Goal: Task Accomplishment & Management: Use online tool/utility

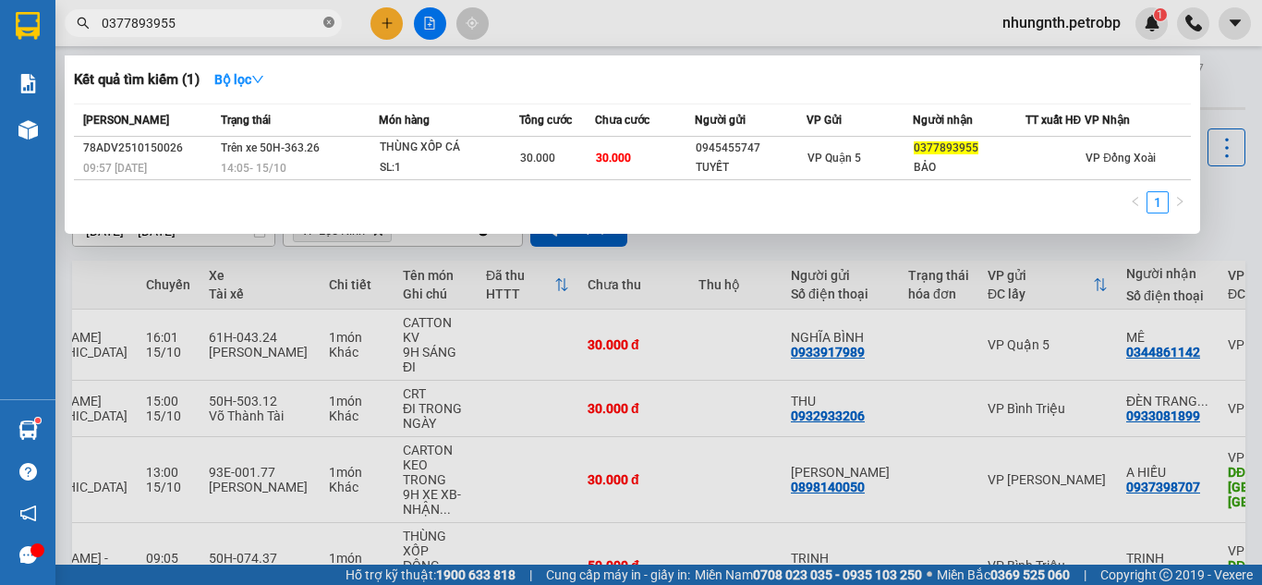
click at [329, 25] on icon "close-circle" at bounding box center [328, 22] width 11 height 11
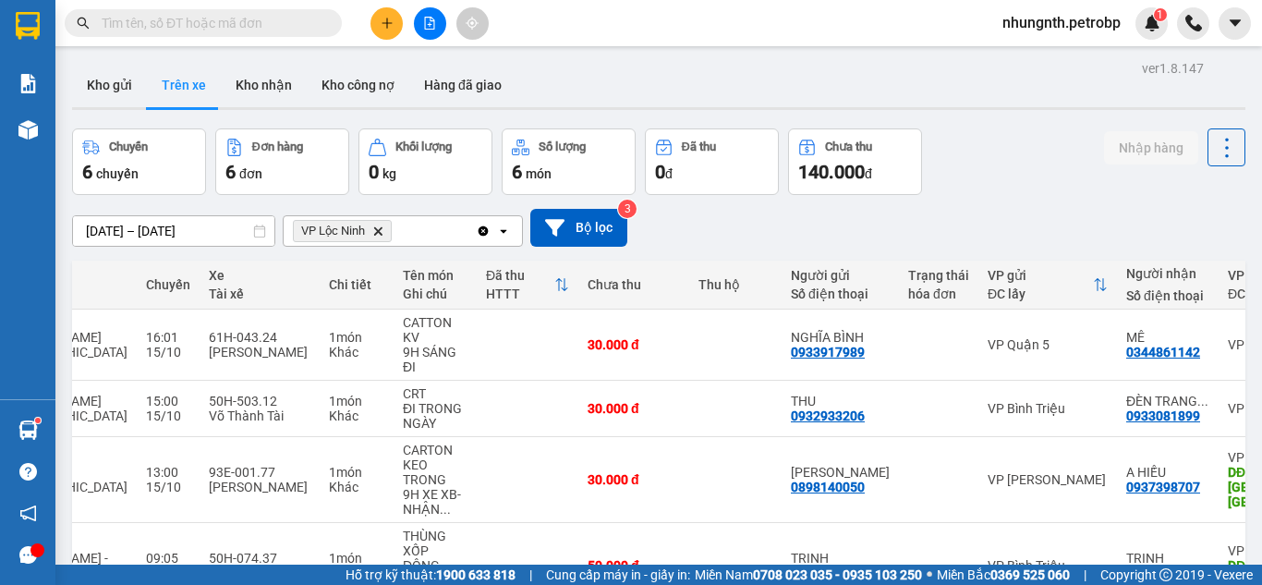
click at [276, 24] on input "text" at bounding box center [211, 23] width 218 height 20
click at [225, 27] on input "text" at bounding box center [211, 23] width 218 height 20
type input "0"
click at [323, 22] on icon "close-circle" at bounding box center [328, 22] width 11 height 11
click at [272, 91] on button "Kho nhận" at bounding box center [264, 85] width 86 height 44
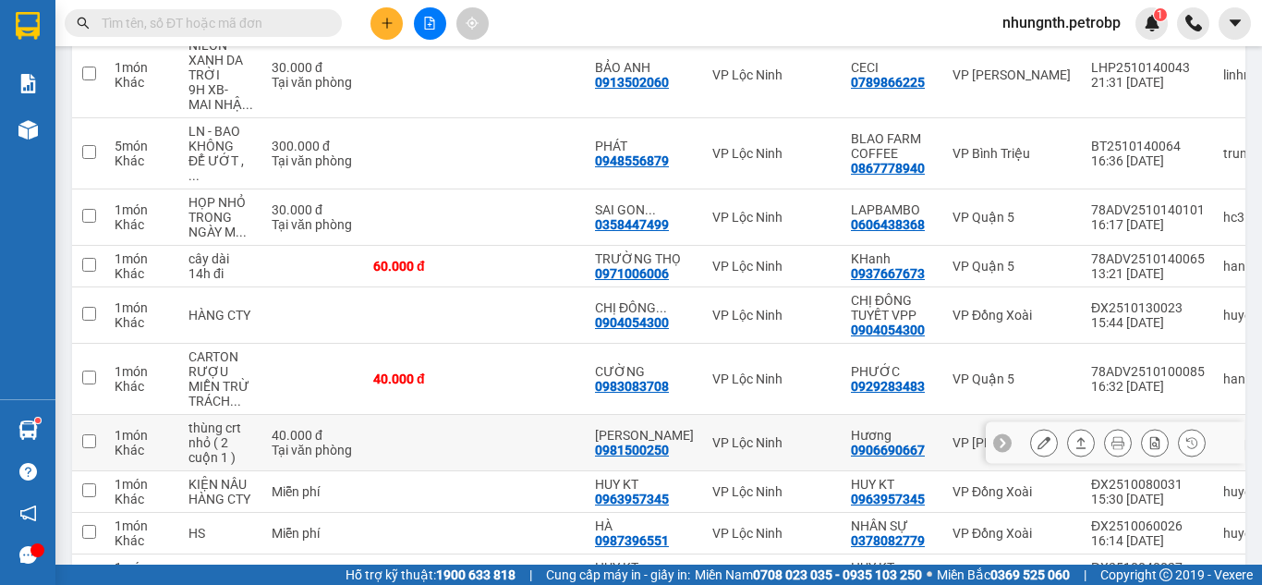
scroll to position [185, 0]
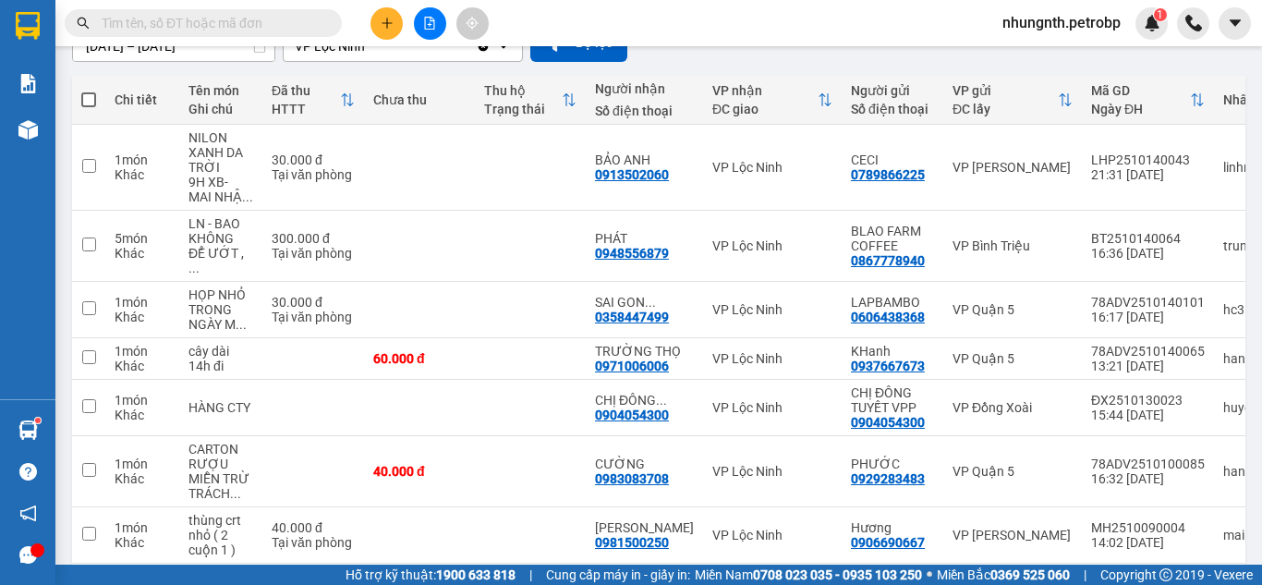
click at [225, 20] on input "text" at bounding box center [211, 23] width 218 height 20
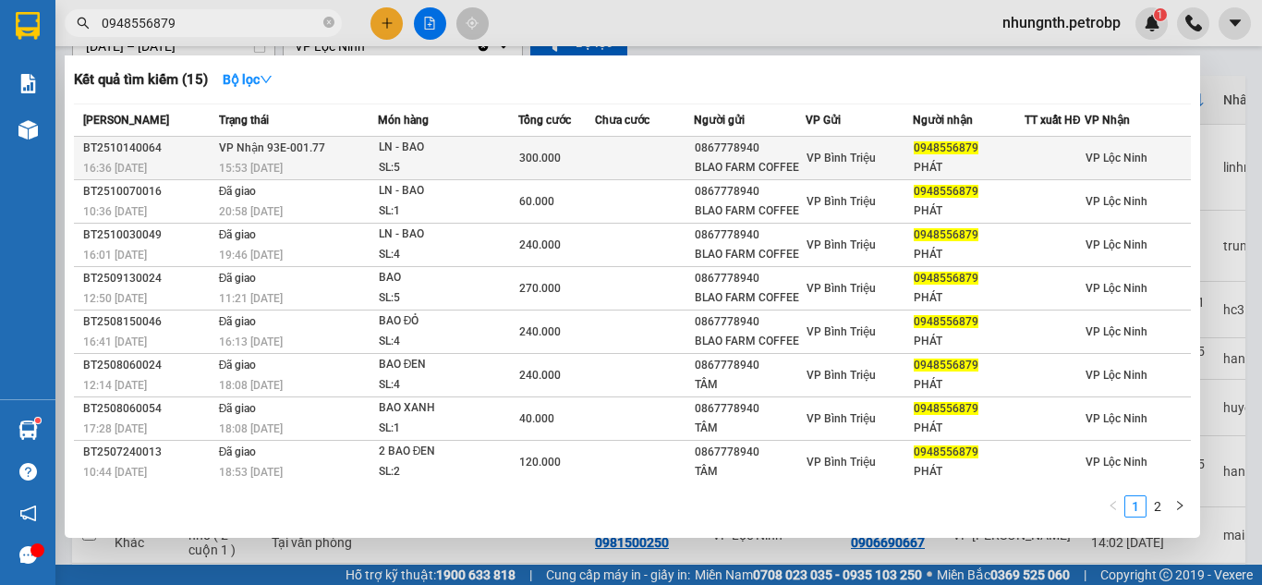
type input "0948556879"
click at [403, 158] on div "LN - BAO" at bounding box center [448, 148] width 139 height 20
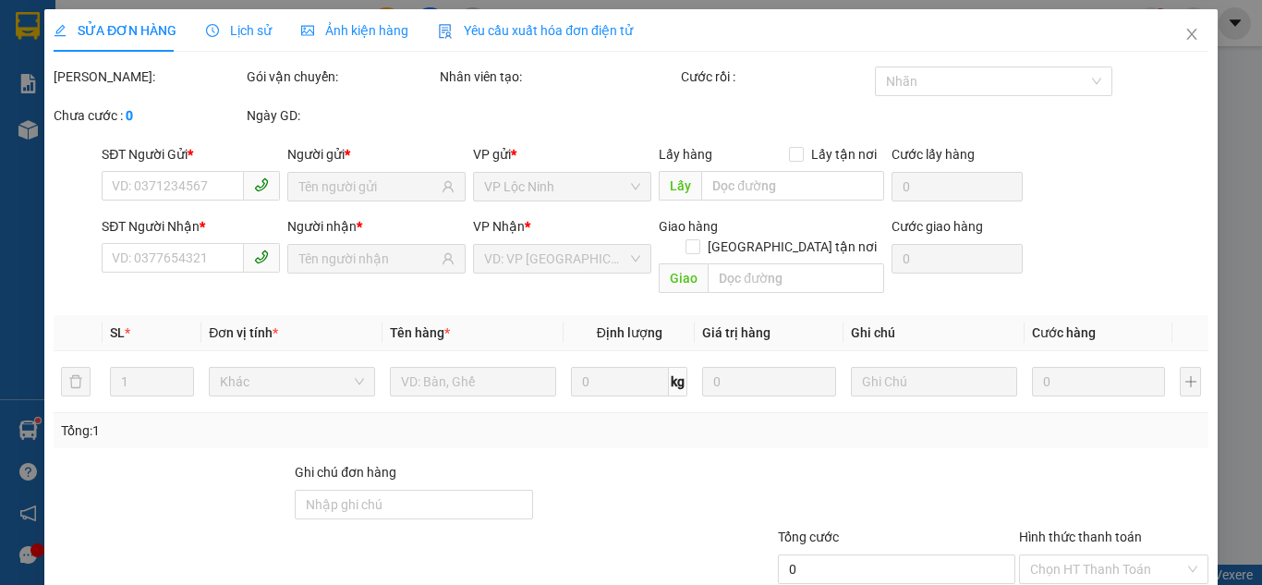
type input "0867778940"
type input "BLAO FARM COFFEE"
type input "0948556879"
type input "PHÁT"
type input "300.000"
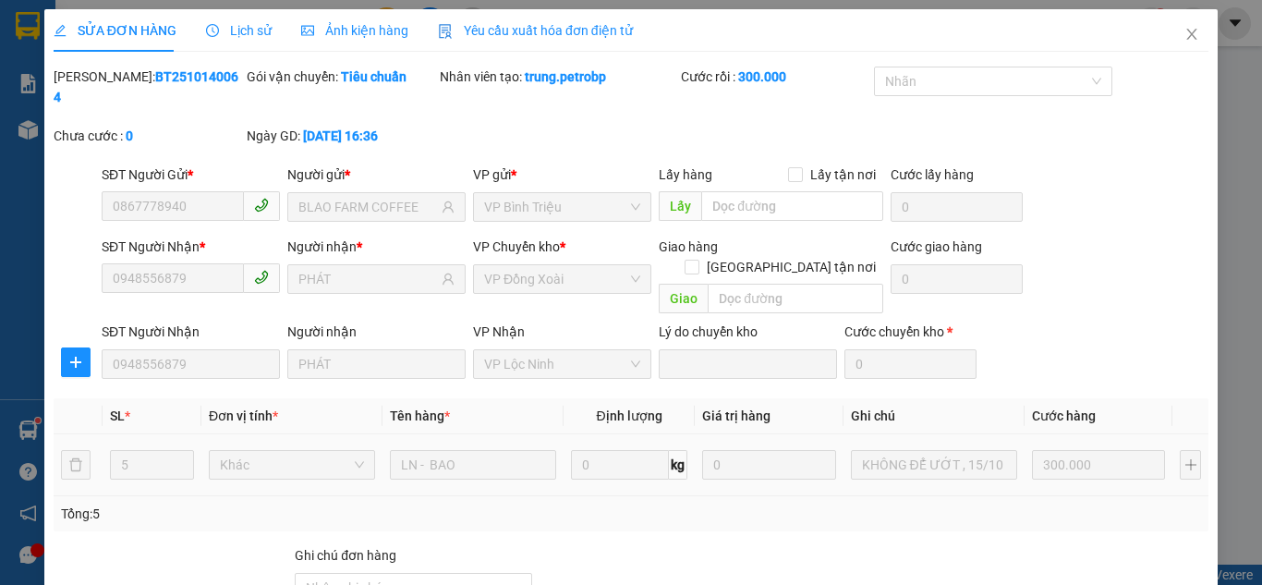
scroll to position [165, 0]
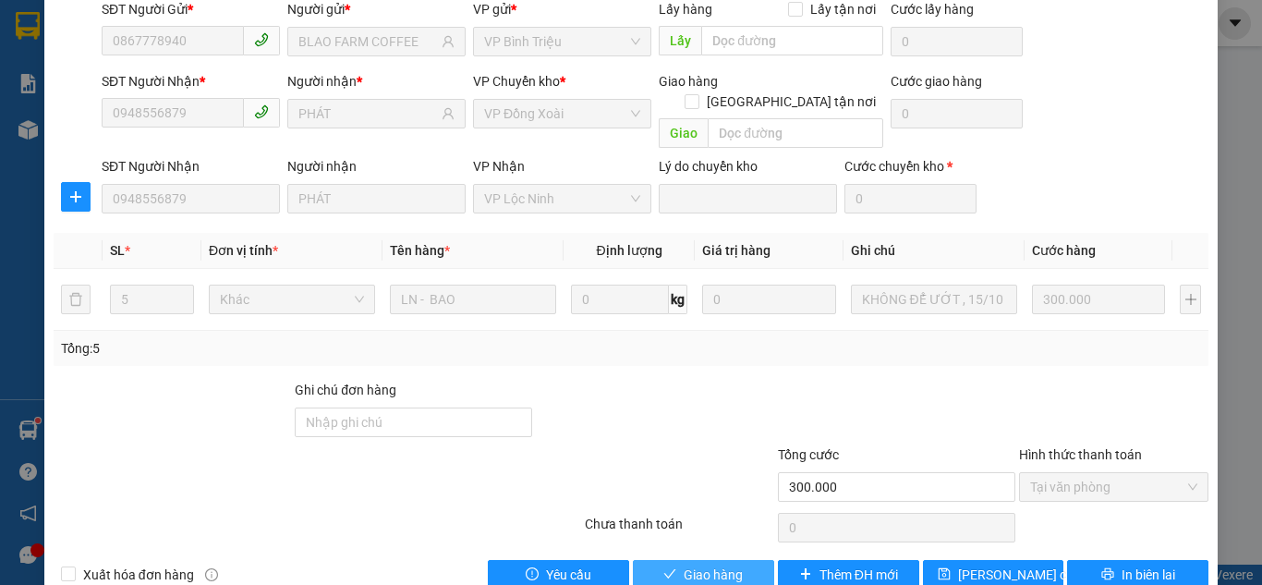
click at [690, 565] on span "Giao hàng" at bounding box center [713, 575] width 59 height 20
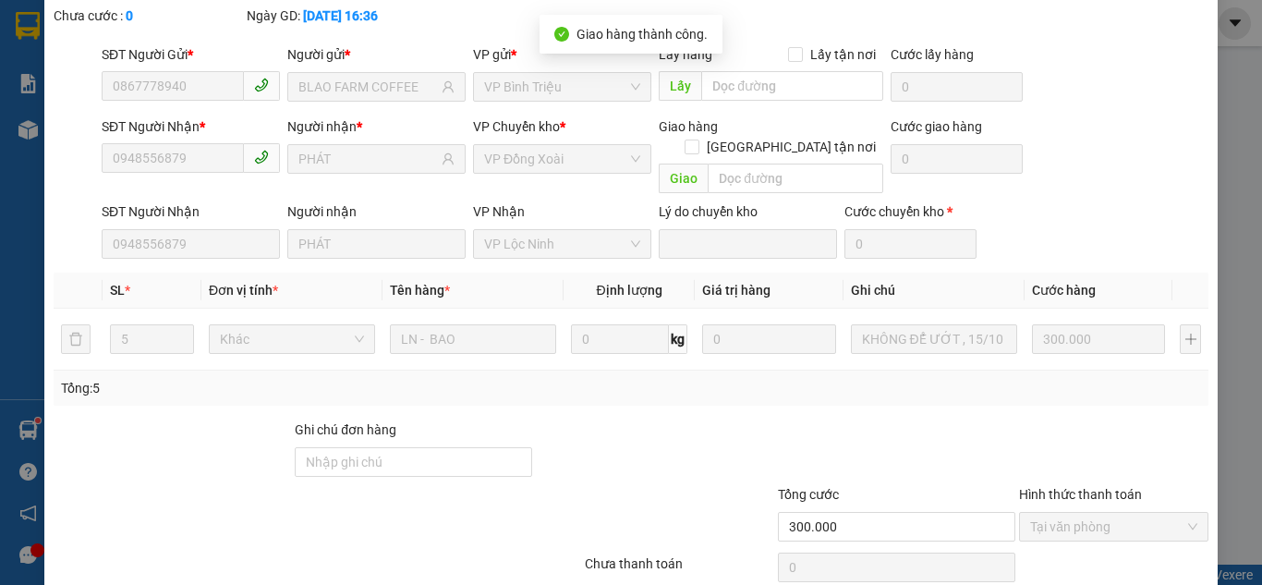
scroll to position [0, 0]
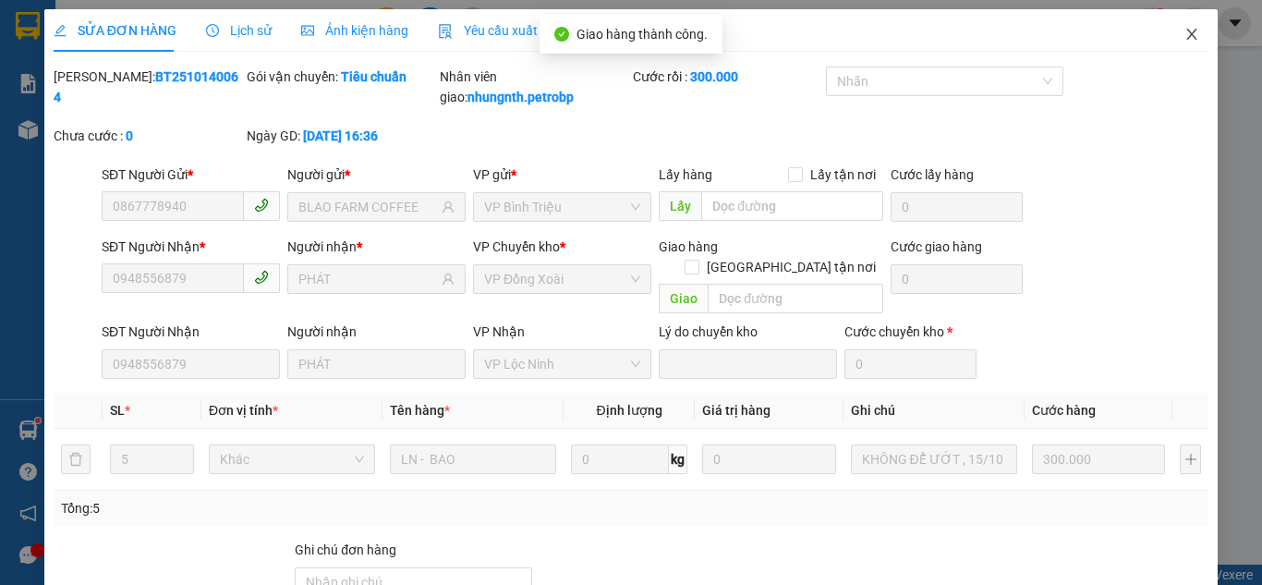
click at [1185, 41] on icon "close" at bounding box center [1192, 34] width 15 height 15
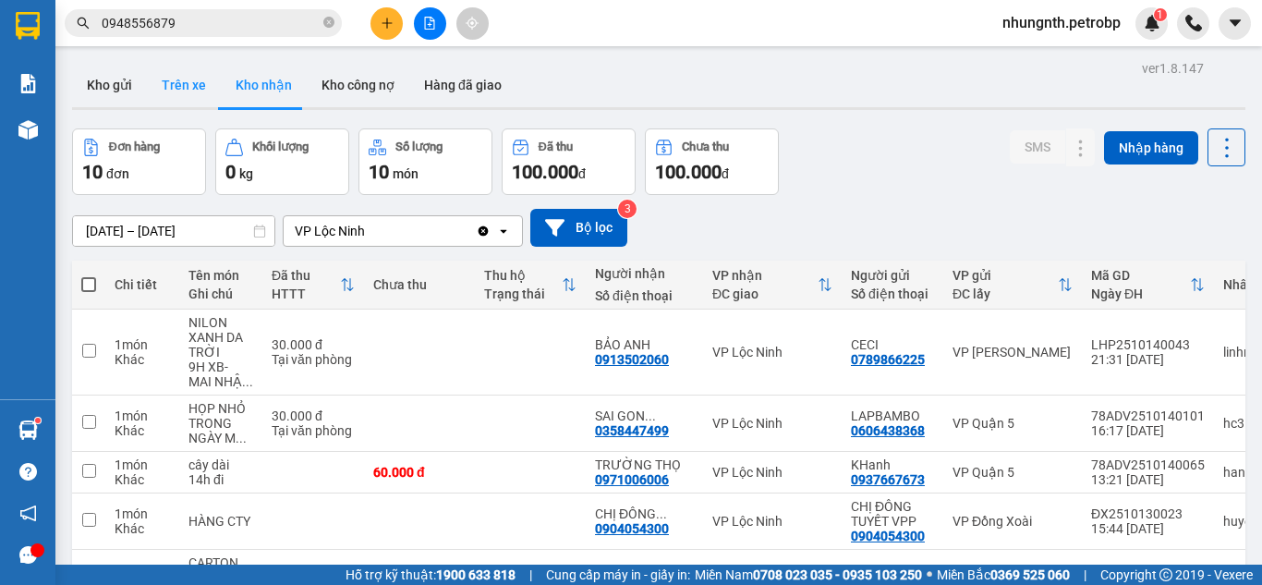
click at [181, 77] on button "Trên xe" at bounding box center [184, 85] width 74 height 44
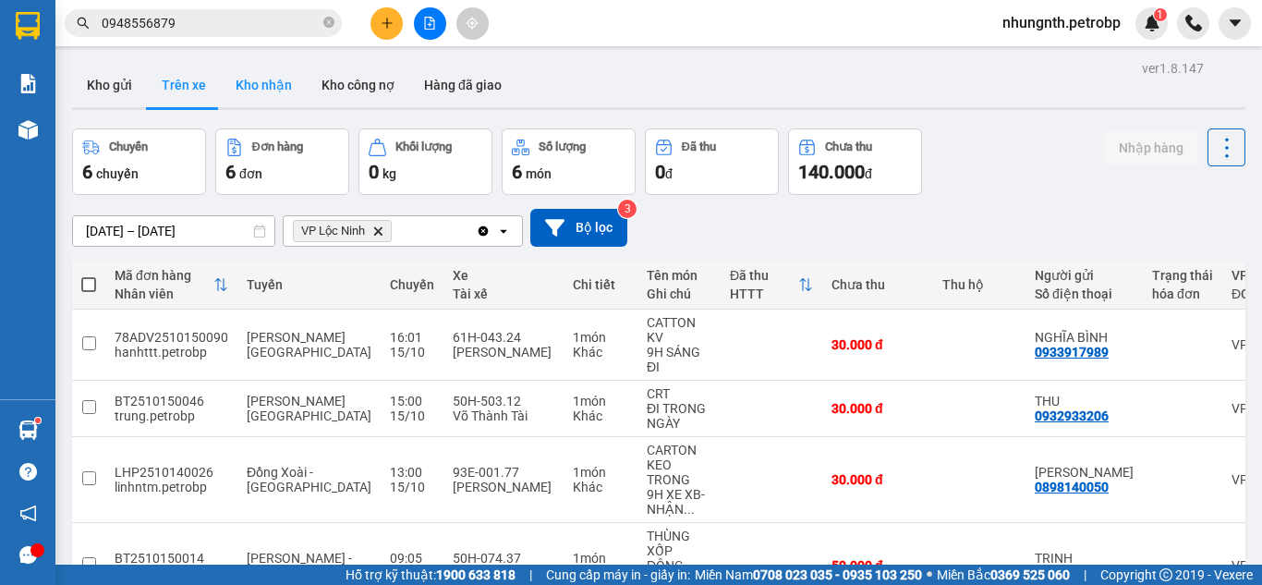
click at [254, 80] on button "Kho nhận" at bounding box center [264, 85] width 86 height 44
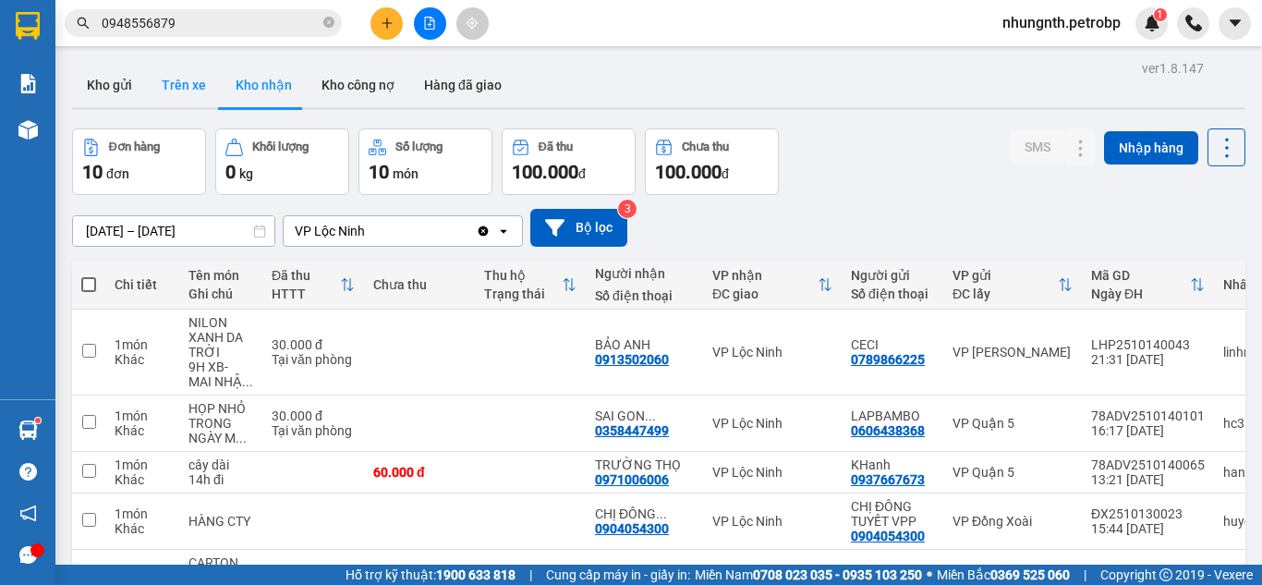
click at [187, 82] on button "Trên xe" at bounding box center [184, 85] width 74 height 44
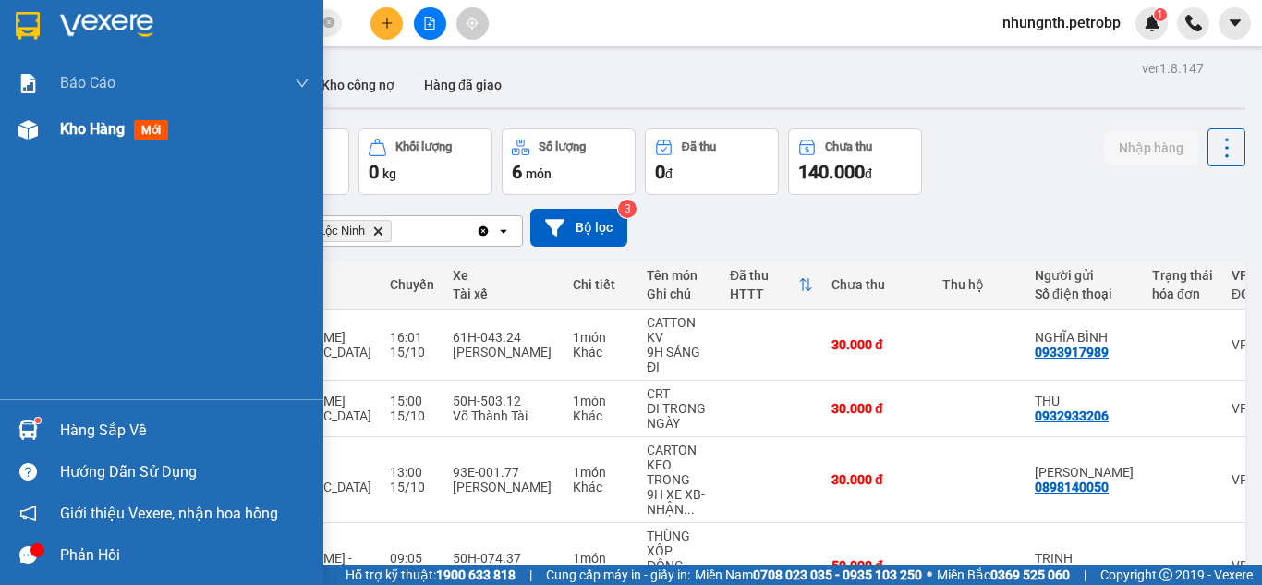
click at [54, 128] on div "Kho hàng mới" at bounding box center [161, 129] width 323 height 46
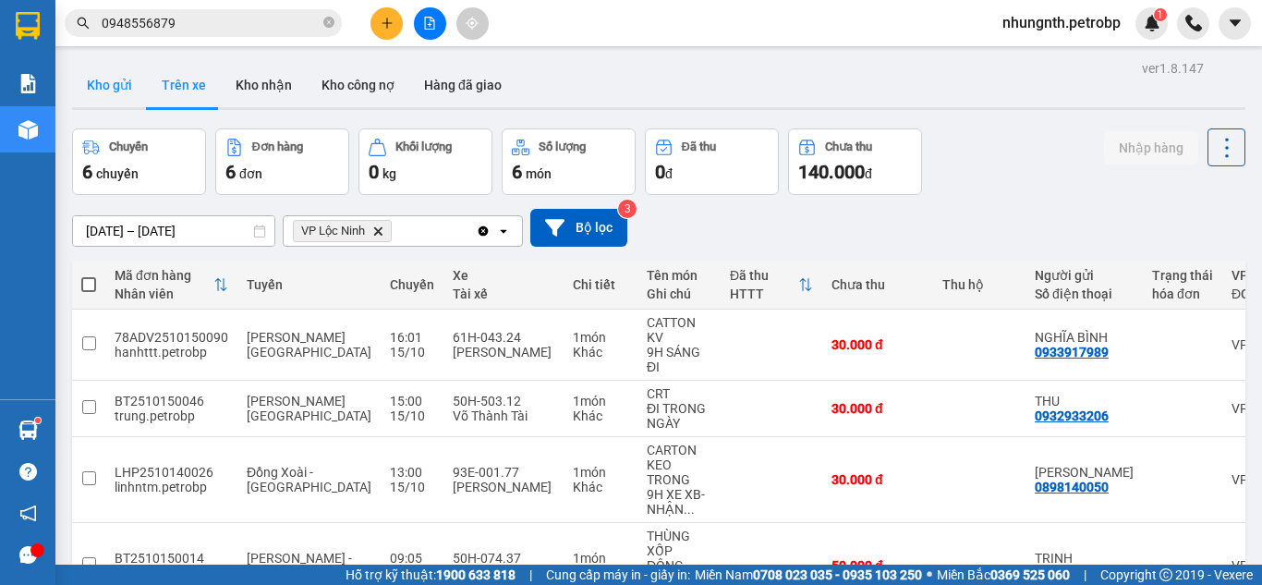
click at [129, 74] on button "Kho gửi" at bounding box center [109, 85] width 75 height 44
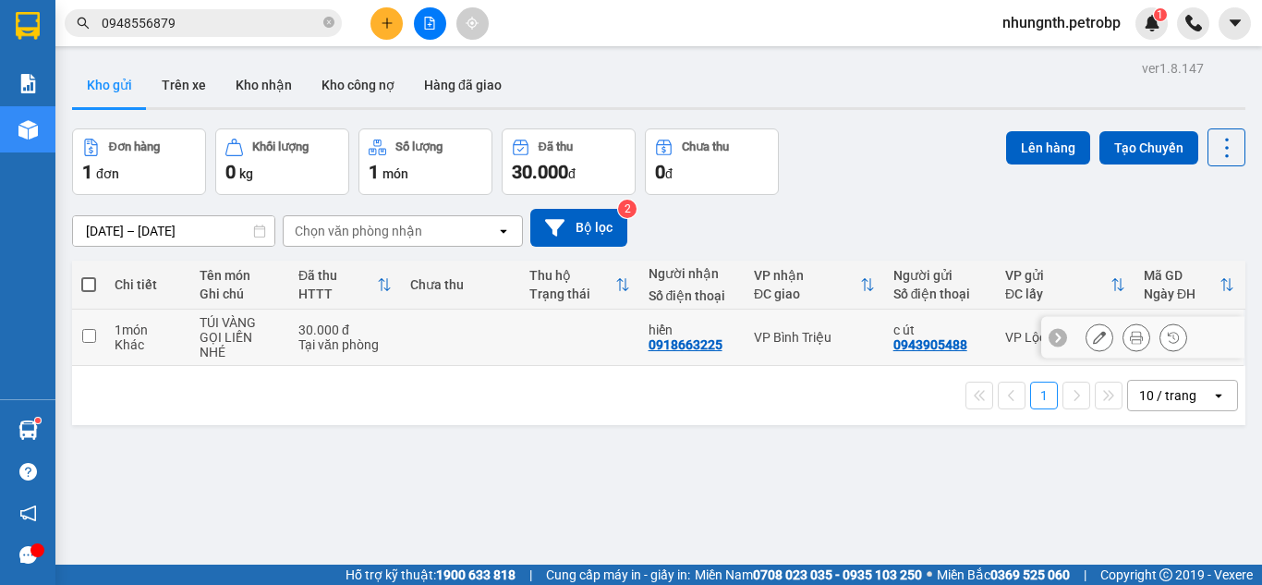
click at [1093, 335] on icon at bounding box center [1099, 337] width 13 height 13
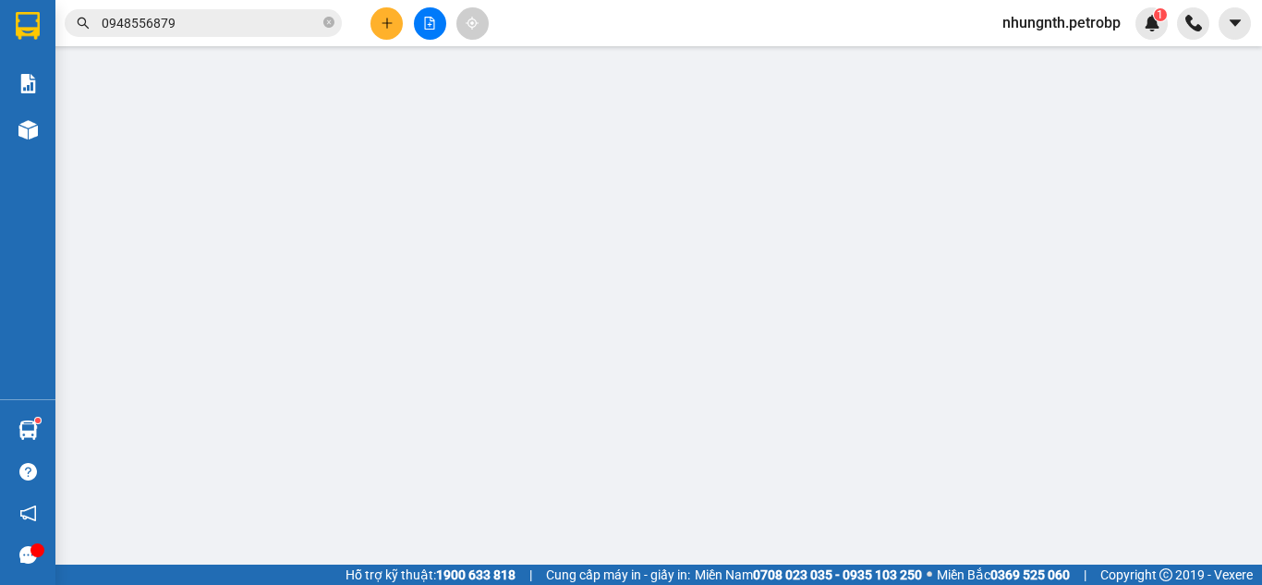
type input "0943905488"
type input "0918663225"
type input "30.000"
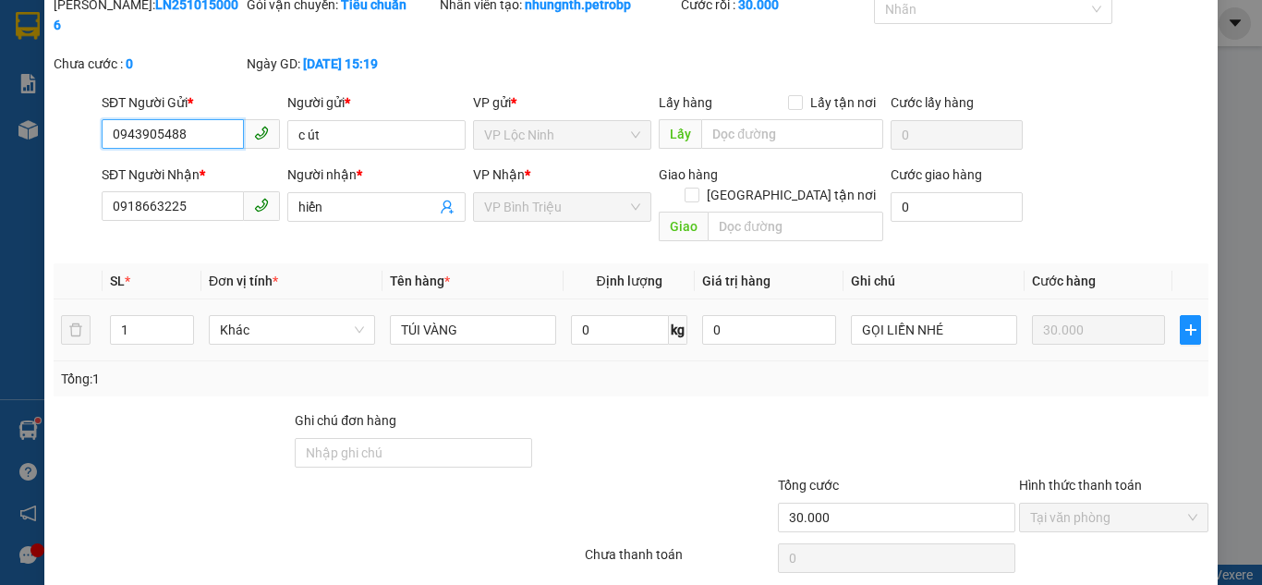
scroll to position [92, 0]
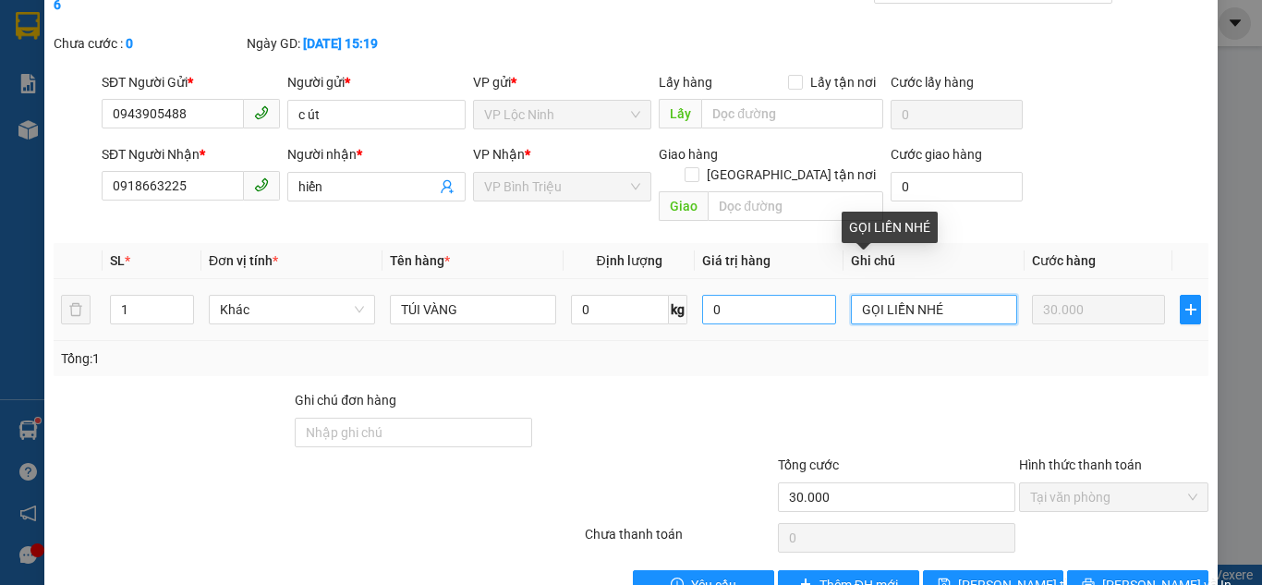
drag, startPoint x: 961, startPoint y: 262, endPoint x: 776, endPoint y: 271, distance: 185.1
click at [777, 279] on tr "1 Khác TÚI VÀNG 0 kg 0 GỌI LIỀN NHÉ 30.000" at bounding box center [631, 310] width 1155 height 62
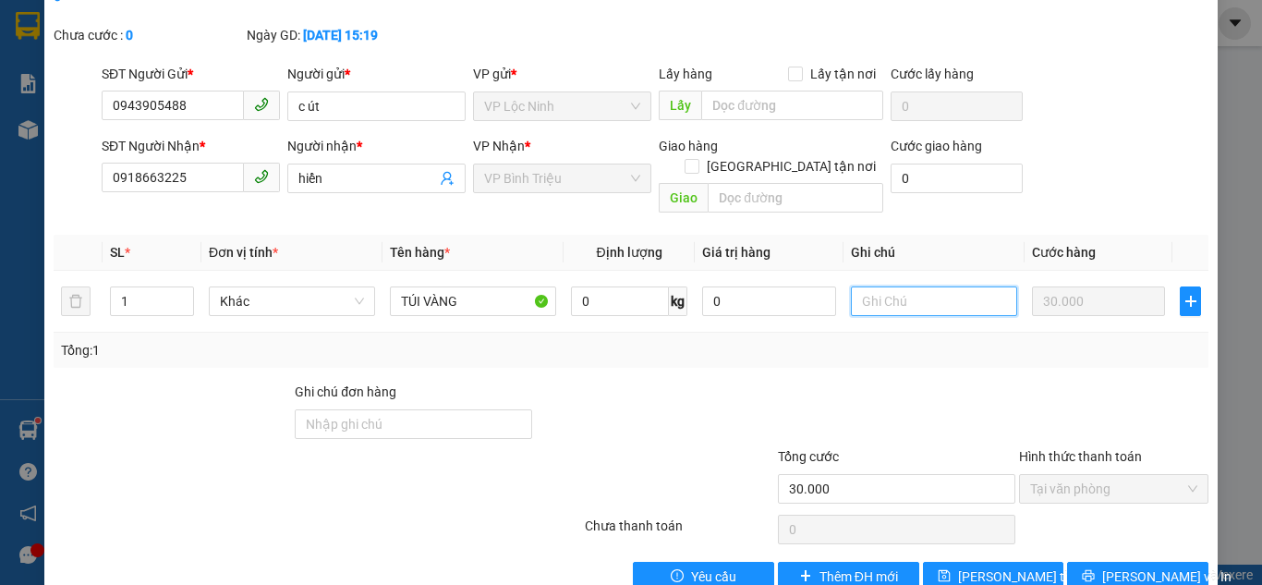
scroll to position [103, 0]
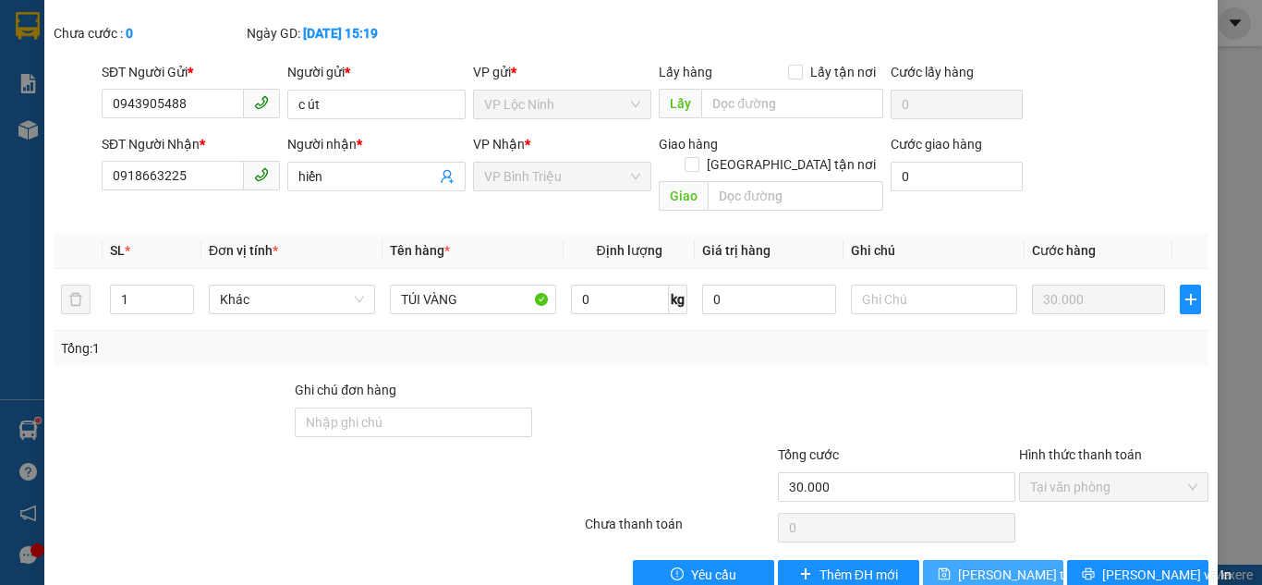
drag, startPoint x: 1029, startPoint y: 540, endPoint x: 1019, endPoint y: 530, distance: 13.7
click at [1029, 560] on button "[PERSON_NAME] thay đổi" at bounding box center [993, 575] width 141 height 30
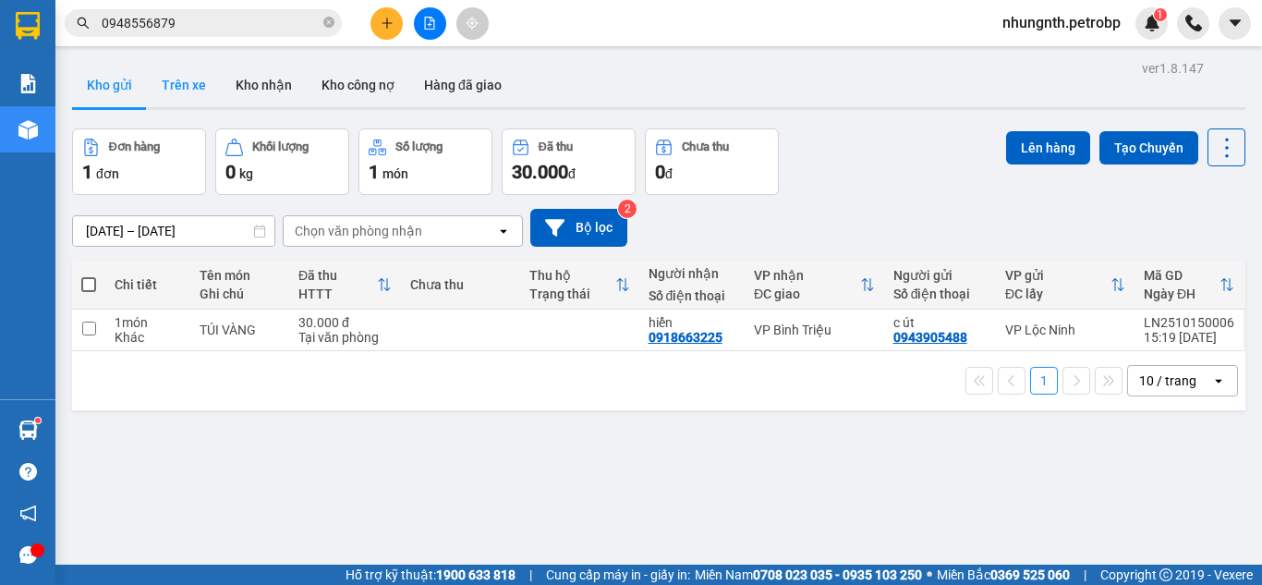
click at [198, 90] on button "Trên xe" at bounding box center [184, 85] width 74 height 44
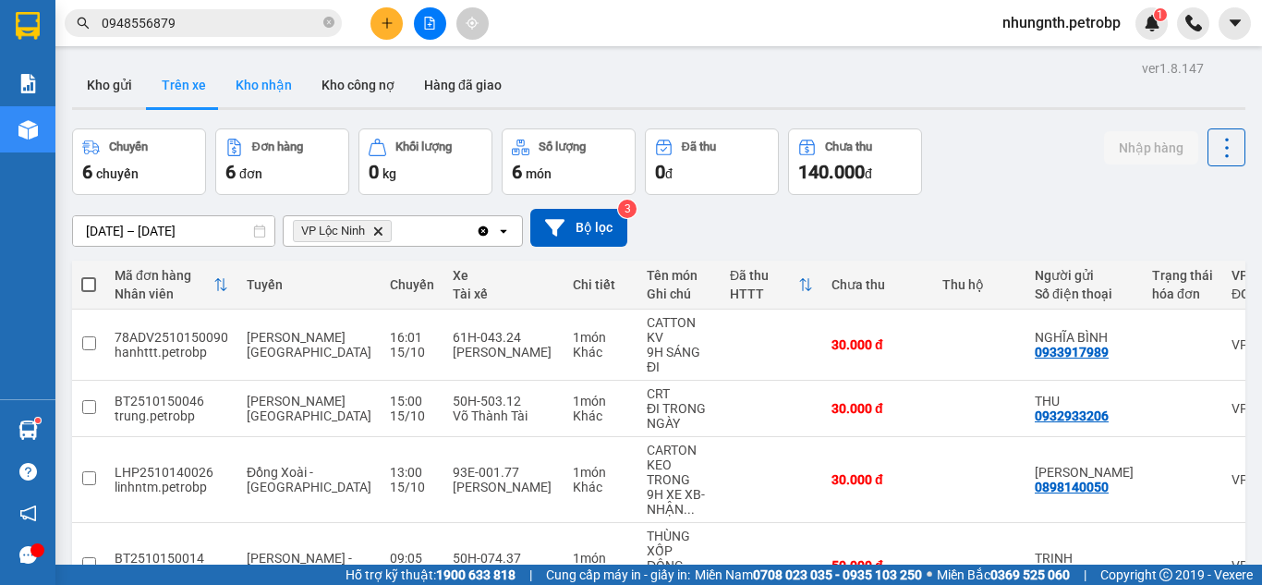
click at [273, 100] on button "Kho nhận" at bounding box center [264, 85] width 86 height 44
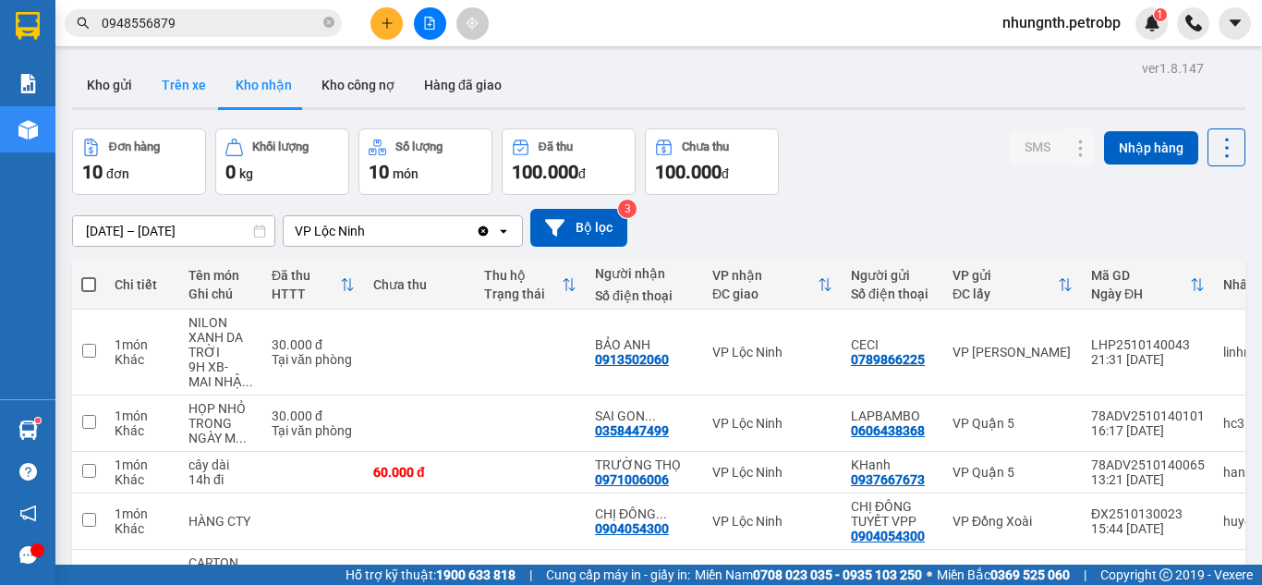
click at [187, 87] on button "Trên xe" at bounding box center [184, 85] width 74 height 44
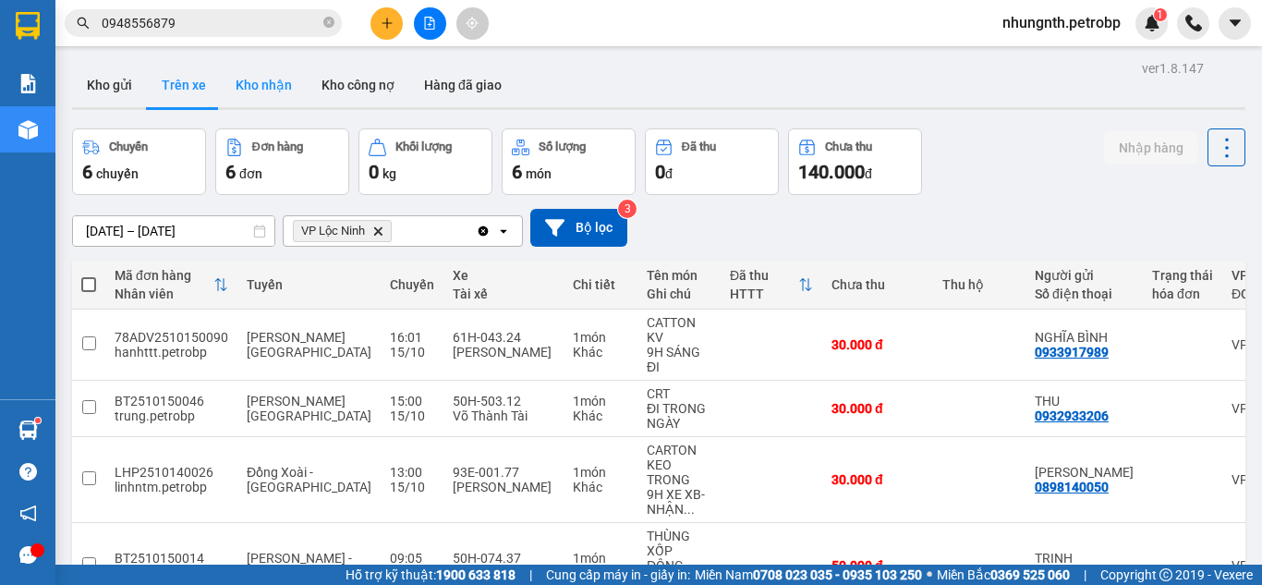
click at [241, 97] on button "Kho nhận" at bounding box center [264, 85] width 86 height 44
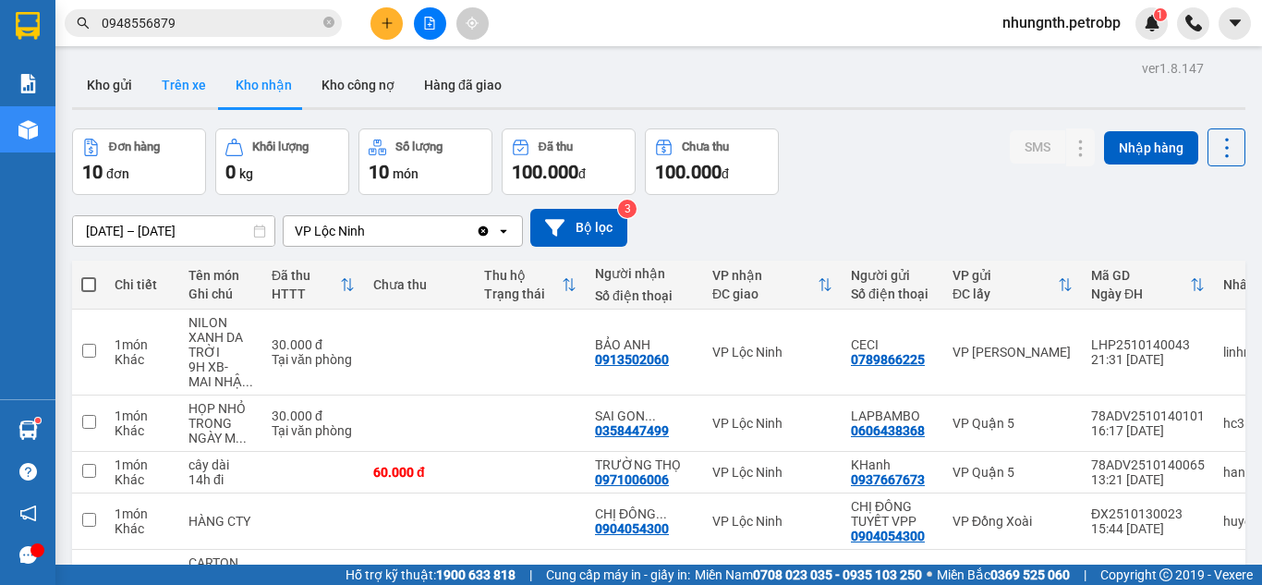
click at [180, 82] on button "Trên xe" at bounding box center [184, 85] width 74 height 44
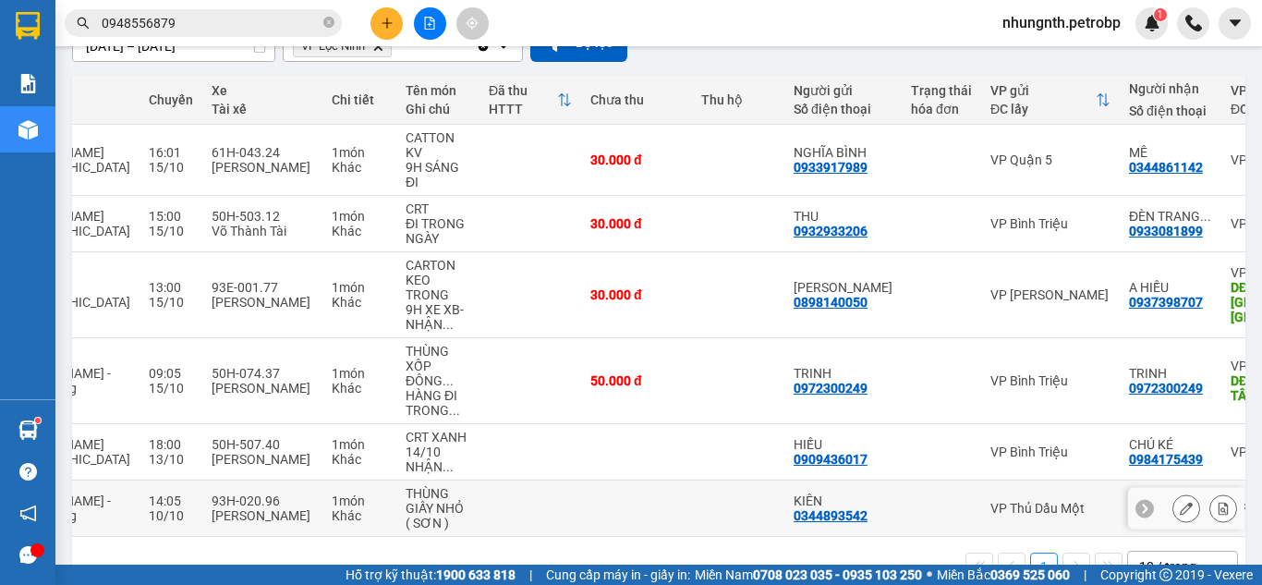
scroll to position [0, 245]
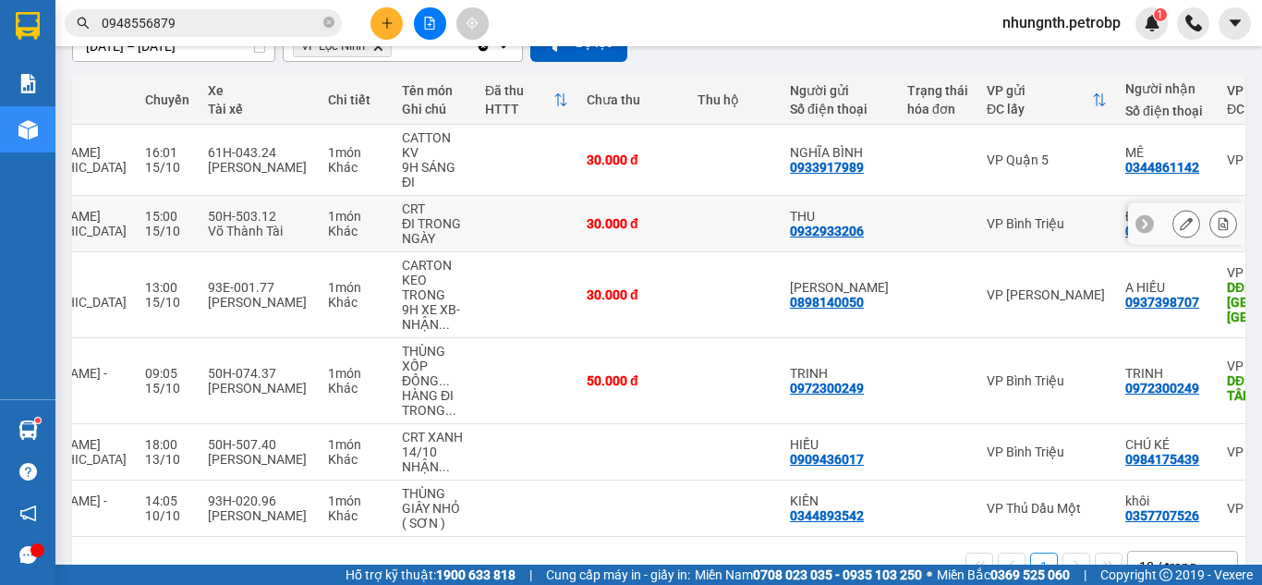
click at [1217, 228] on icon at bounding box center [1223, 223] width 13 height 13
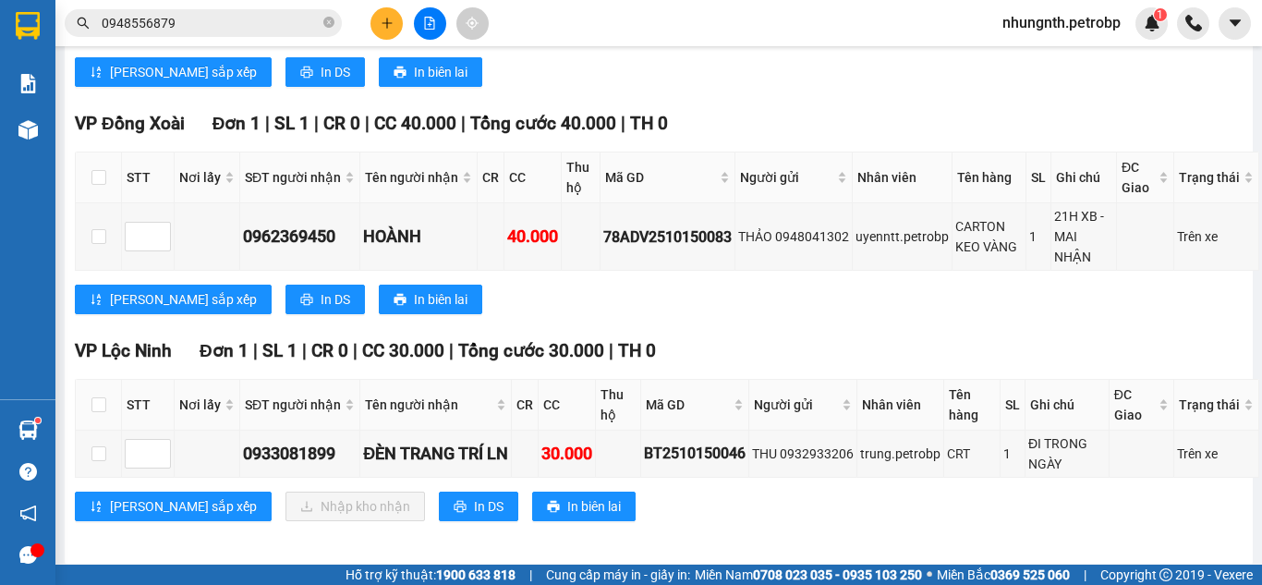
scroll to position [531, 0]
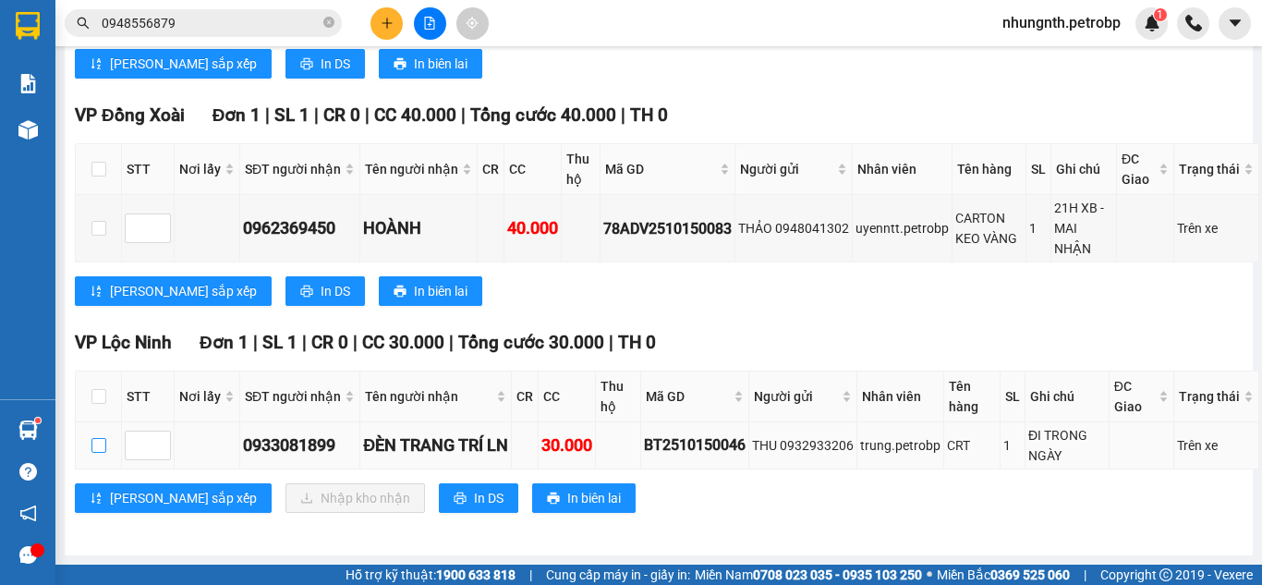
click at [96, 445] on input "checkbox" at bounding box center [98, 445] width 15 height 15
checkbox input "true"
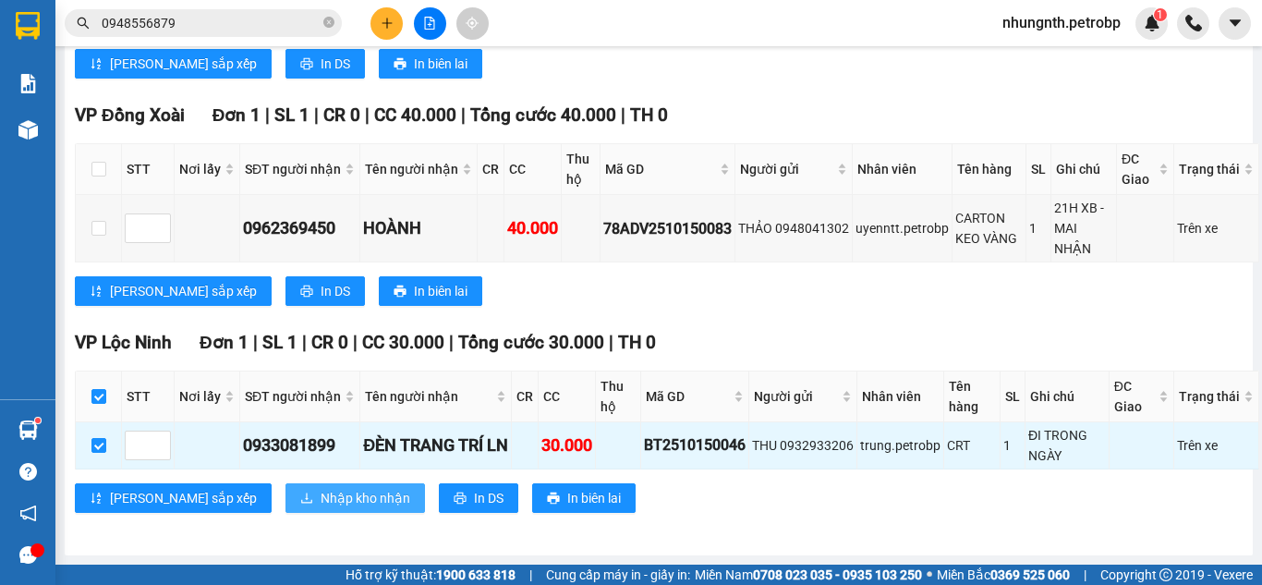
click at [286, 489] on button "Nhập kho nhận" at bounding box center [356, 498] width 140 height 30
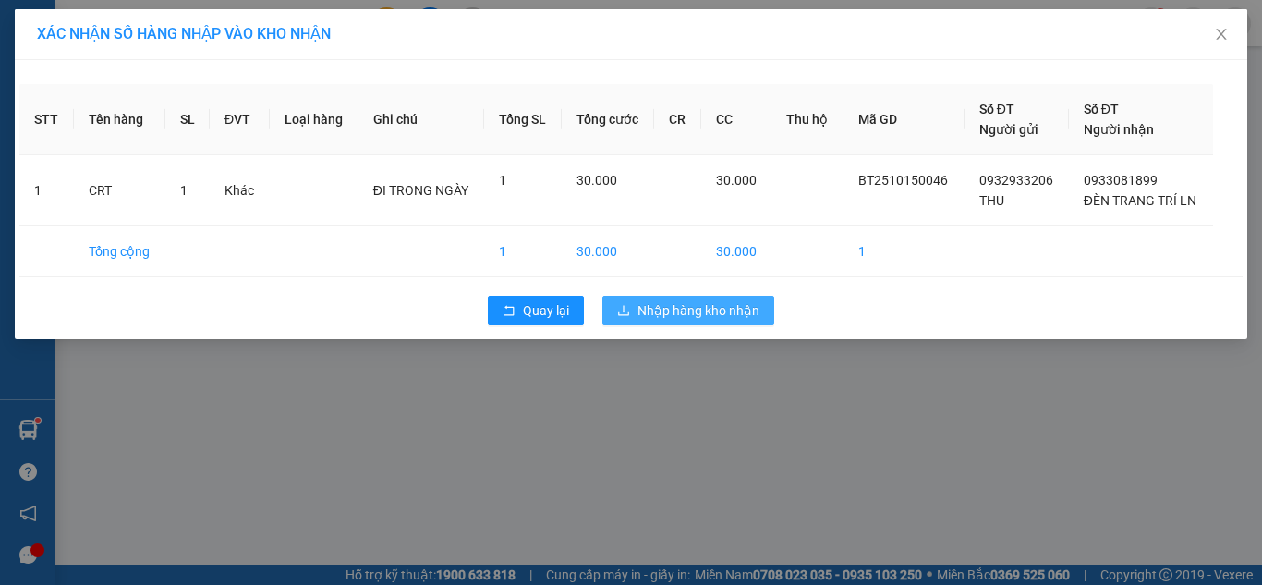
click at [729, 315] on span "Nhập hàng kho nhận" at bounding box center [699, 310] width 122 height 20
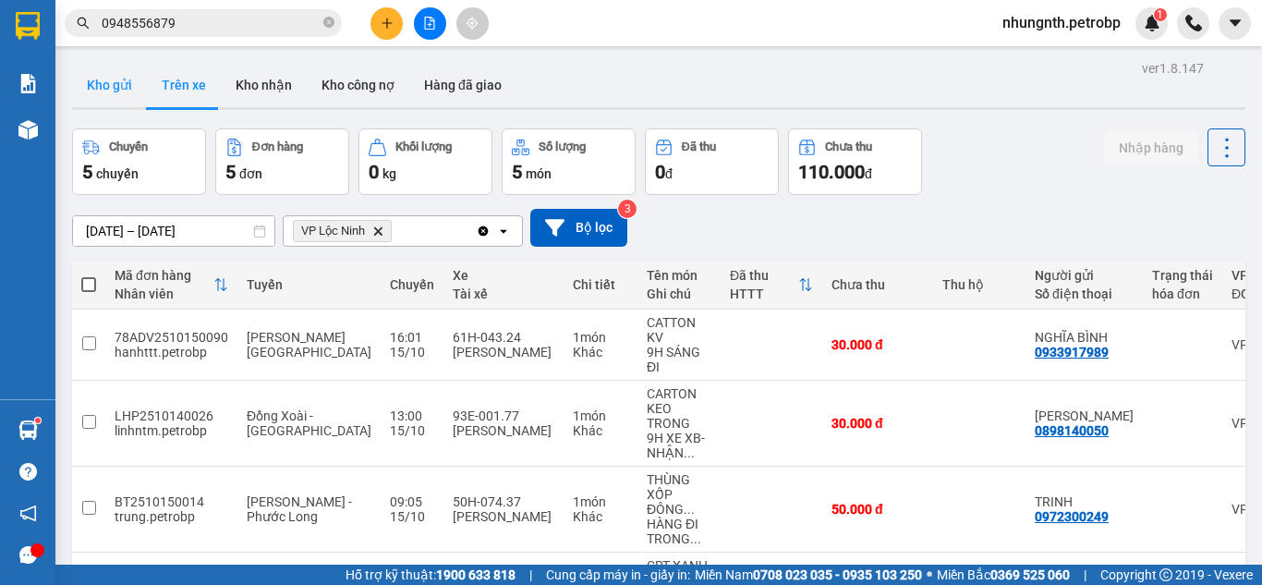
click at [104, 81] on button "Kho gửi" at bounding box center [109, 85] width 75 height 44
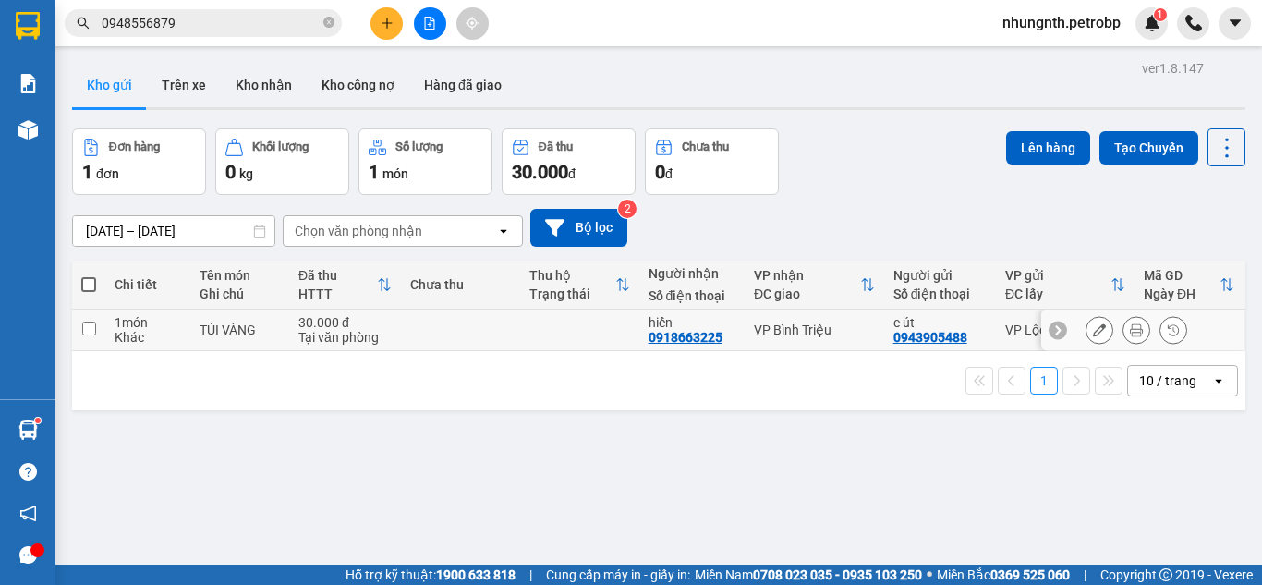
click at [92, 327] on input "checkbox" at bounding box center [89, 329] width 14 height 14
checkbox input "true"
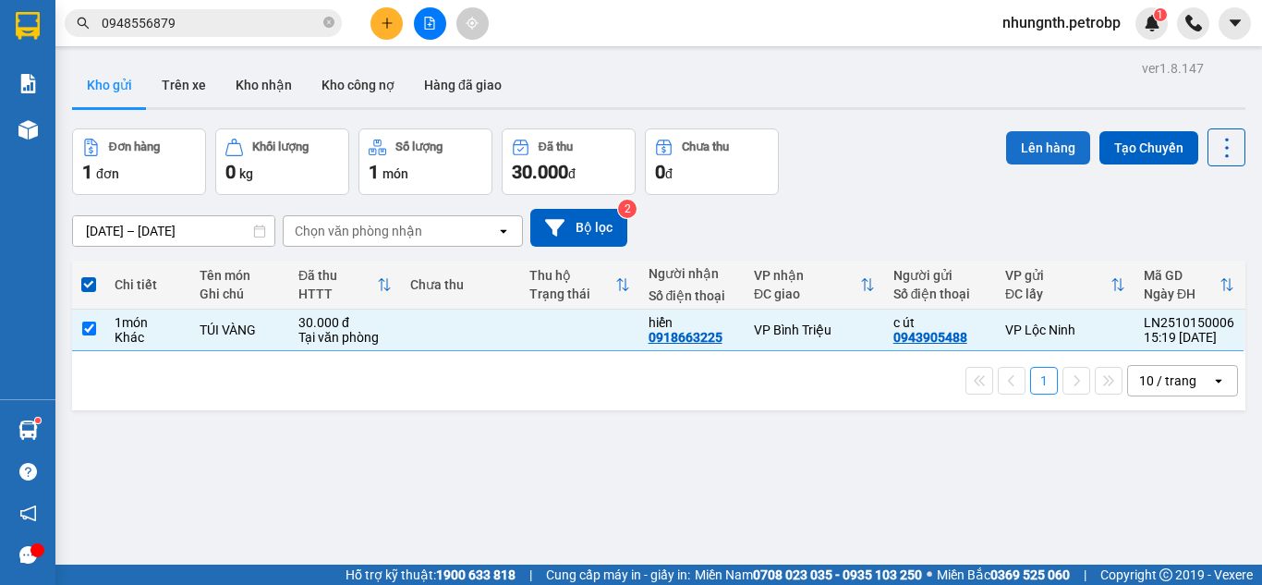
click at [1024, 155] on button "Lên hàng" at bounding box center [1048, 147] width 84 height 33
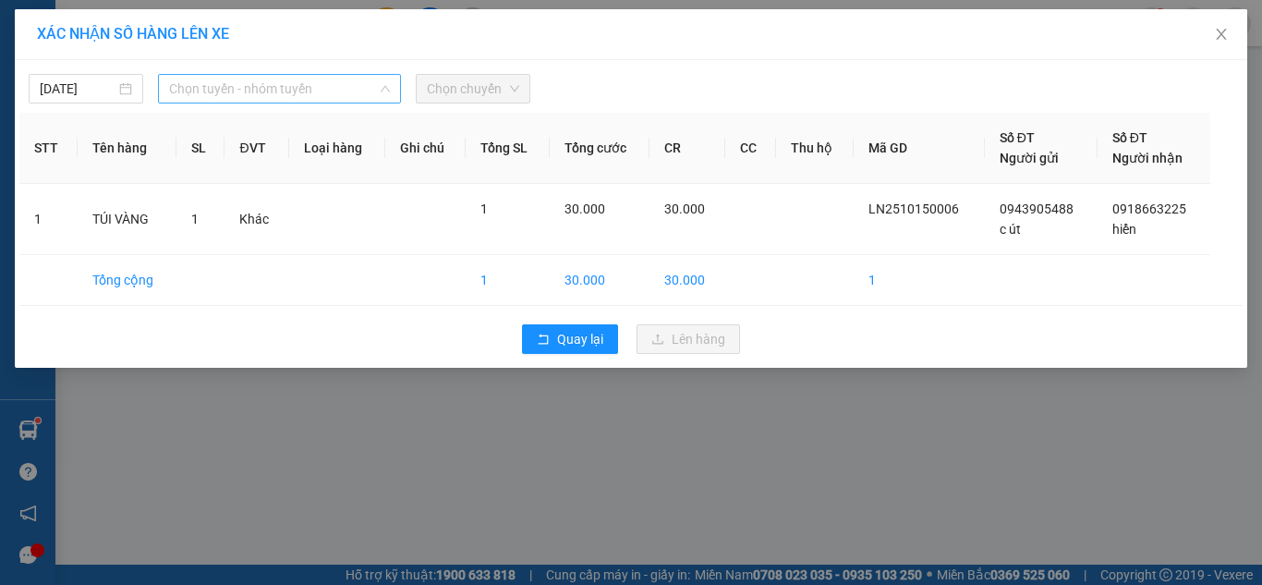
click at [274, 92] on span "Chọn tuyến - nhóm tuyến" at bounding box center [279, 89] width 221 height 28
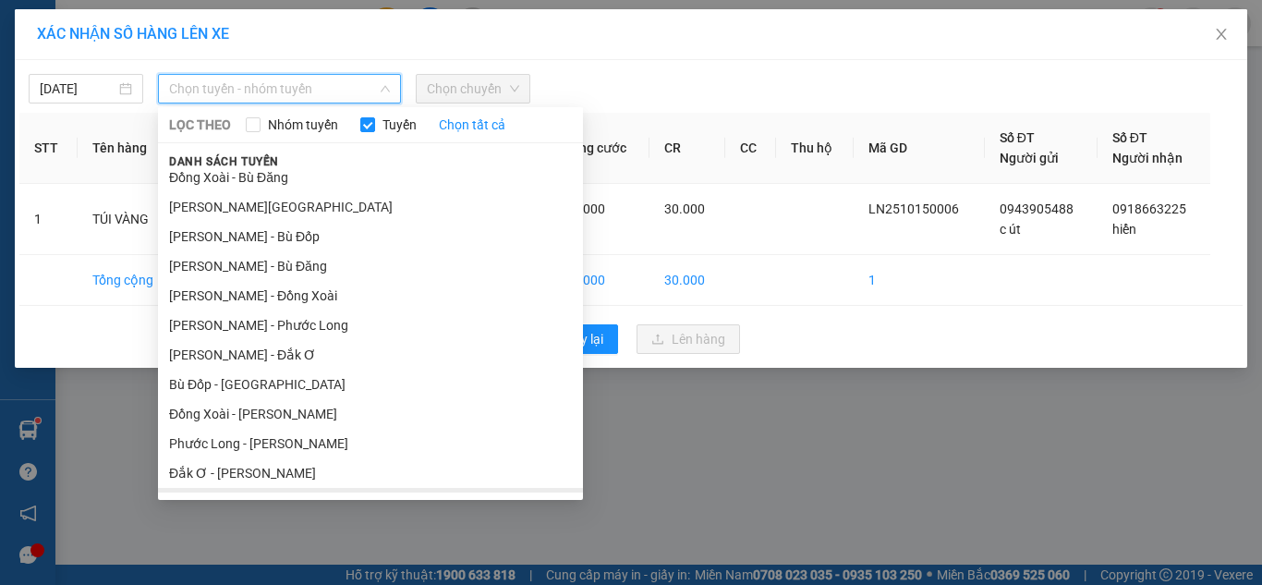
scroll to position [270, 0]
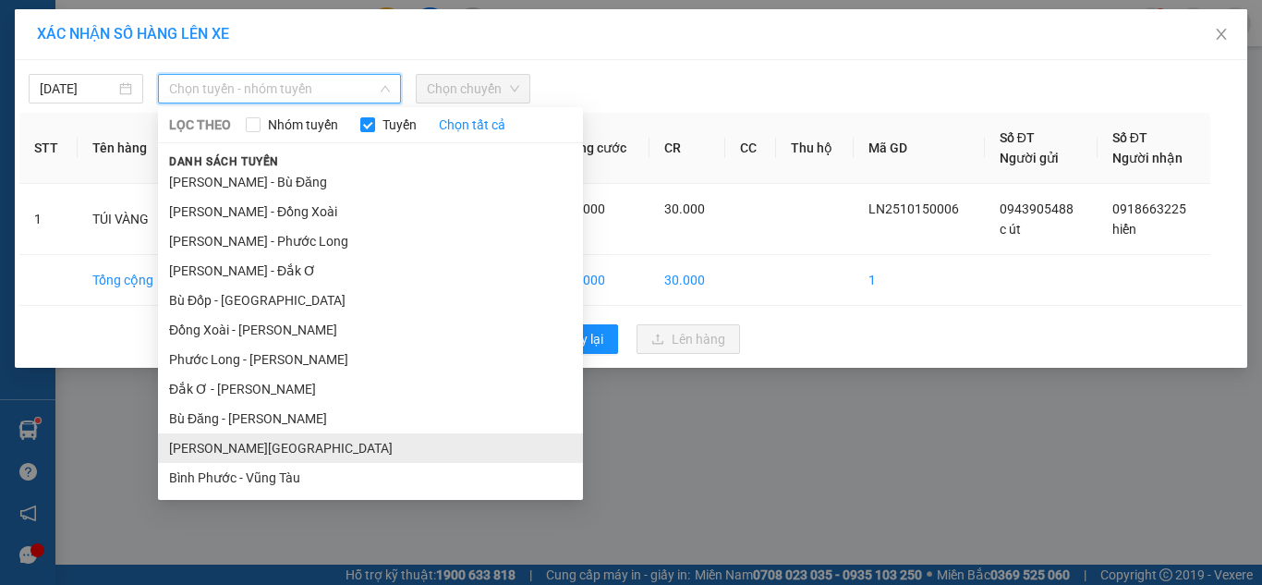
click at [202, 444] on li "[PERSON_NAME][GEOGRAPHIC_DATA]" at bounding box center [370, 448] width 425 height 30
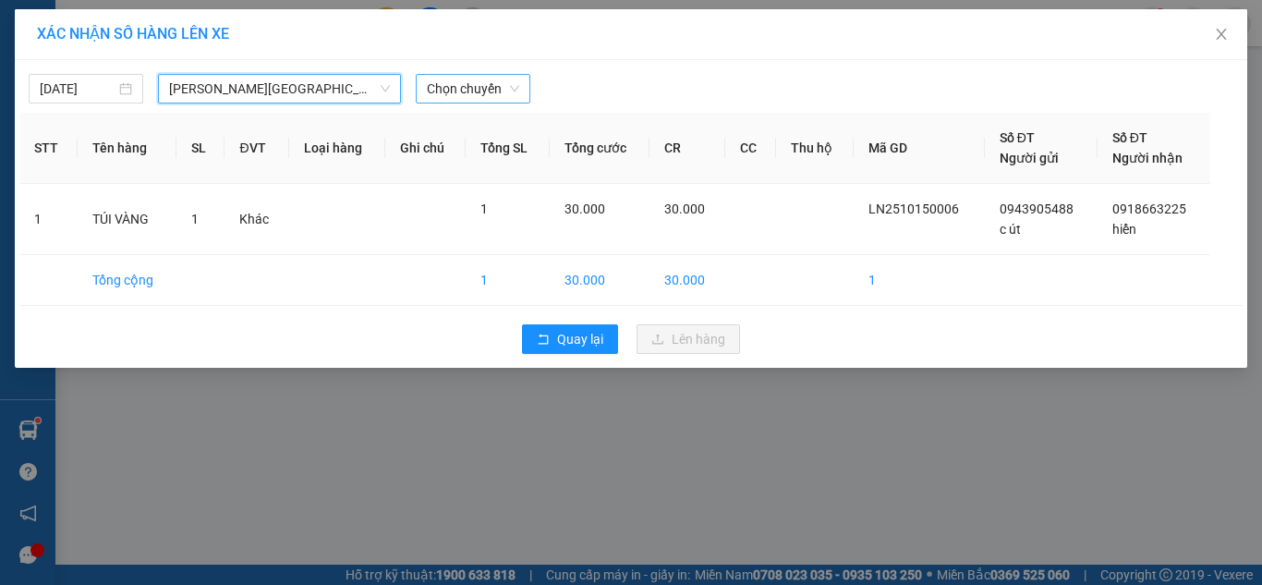
click at [453, 92] on span "Chọn chuyến" at bounding box center [473, 89] width 92 height 28
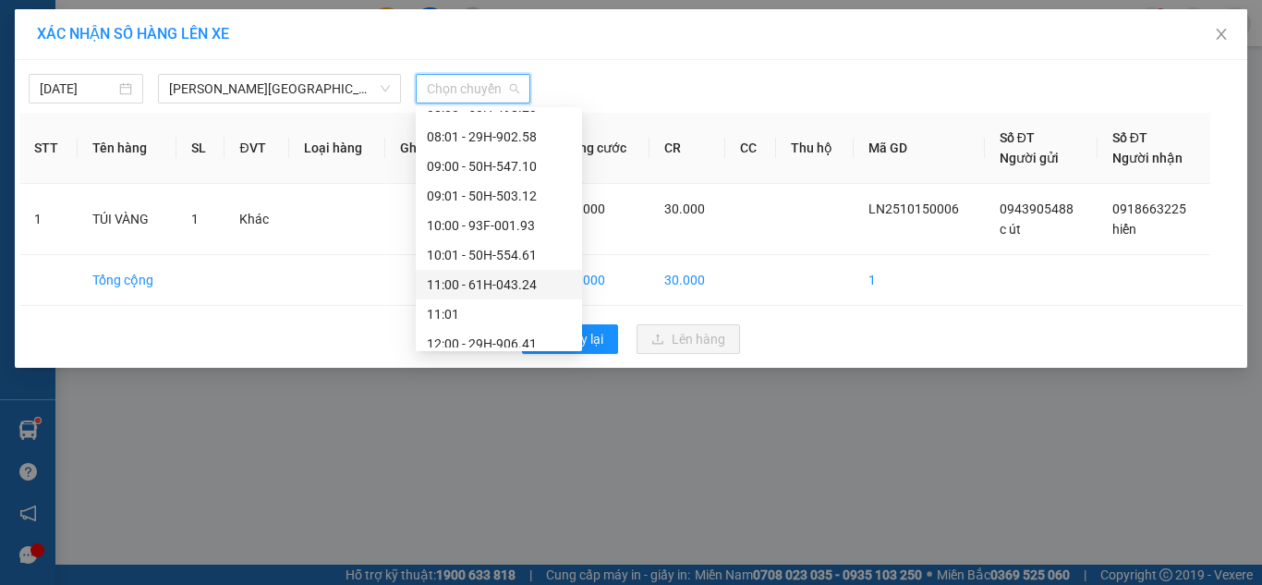
scroll to position [1005, 0]
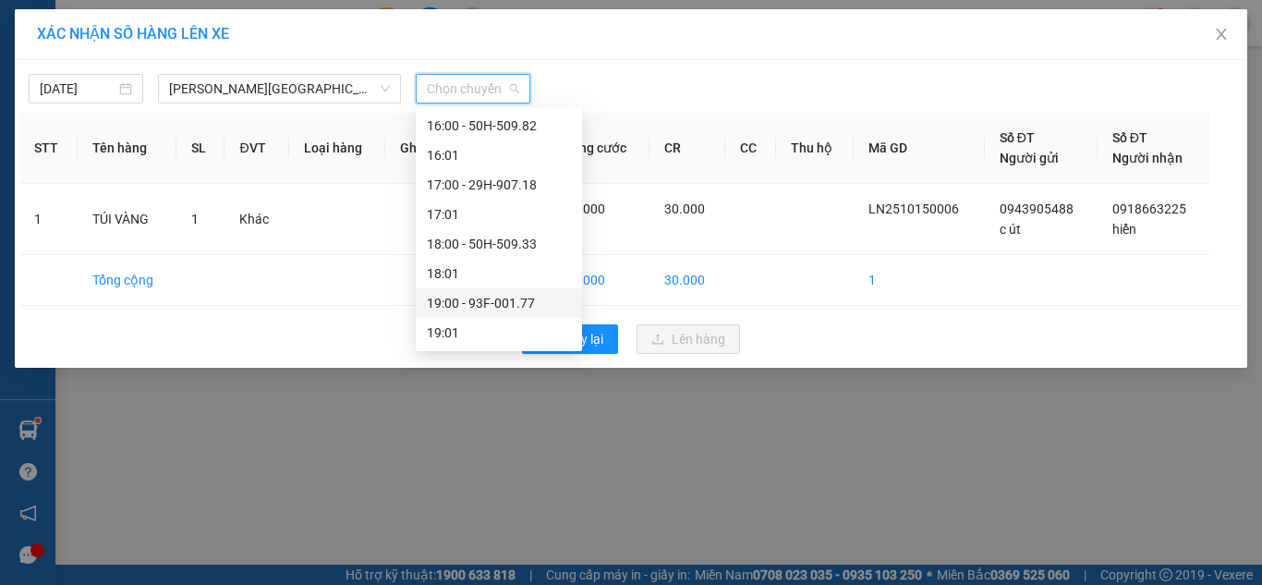
click at [505, 298] on div "19:00 - 93F-001.77" at bounding box center [499, 303] width 144 height 20
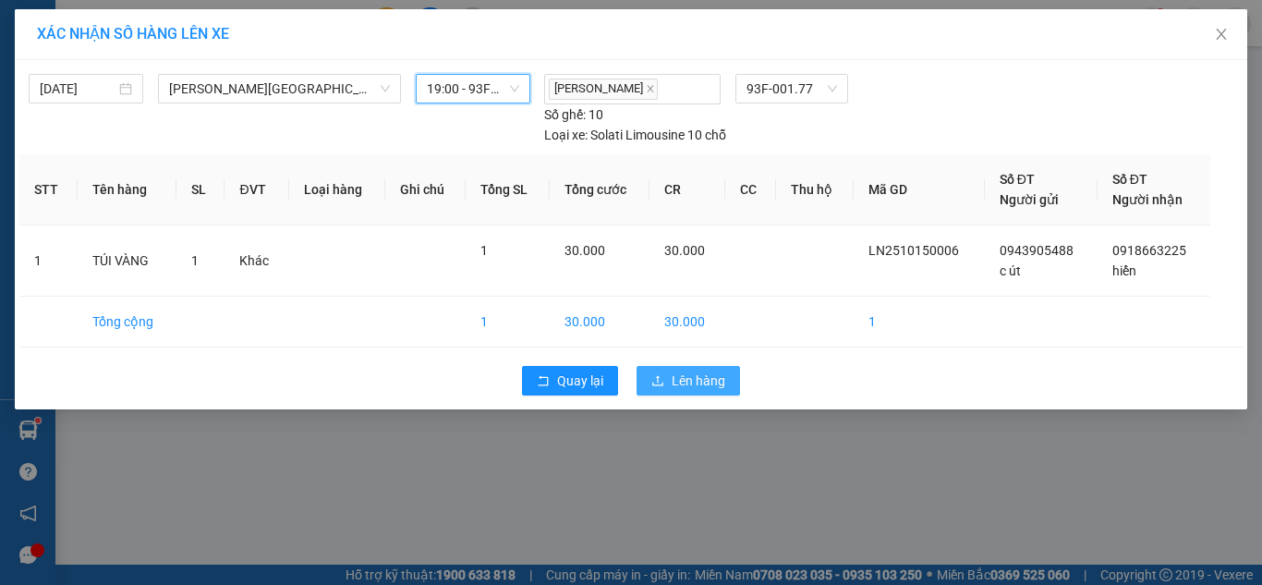
click at [673, 378] on span "Lên hàng" at bounding box center [699, 381] width 54 height 20
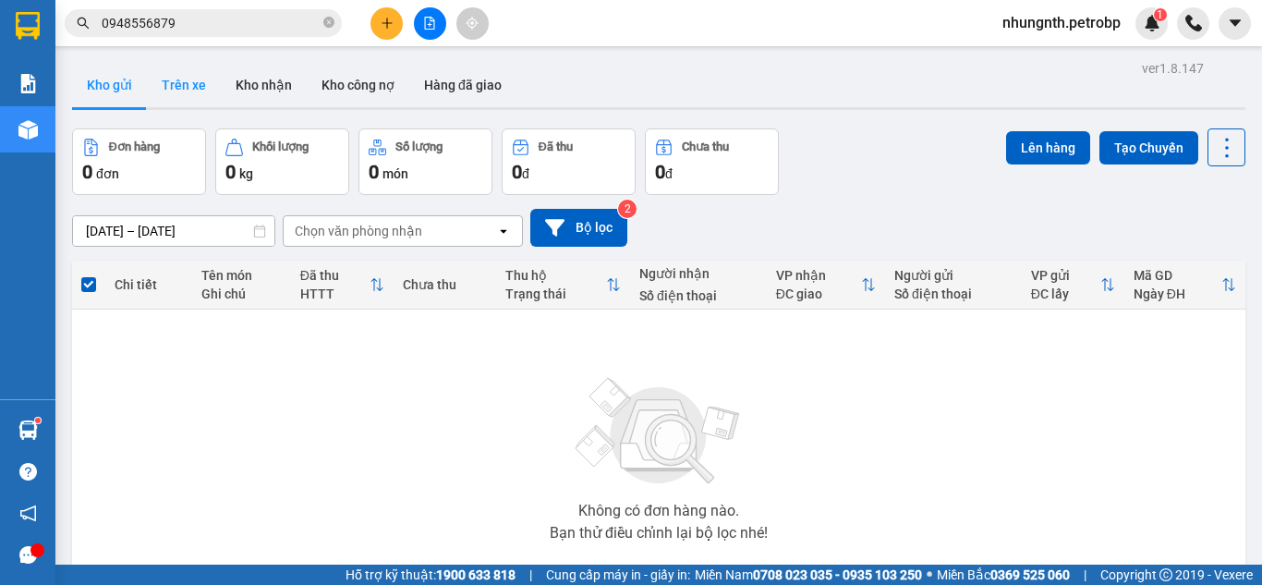
click at [197, 88] on button "Trên xe" at bounding box center [184, 85] width 74 height 44
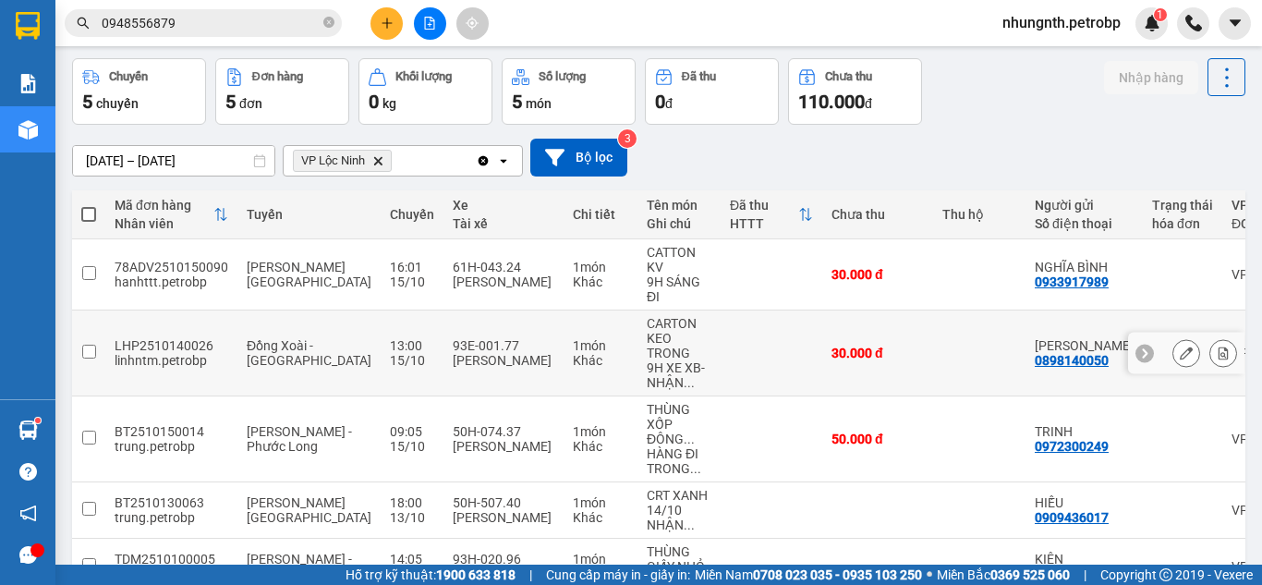
scroll to position [184, 0]
